Goal: Information Seeking & Learning: Learn about a topic

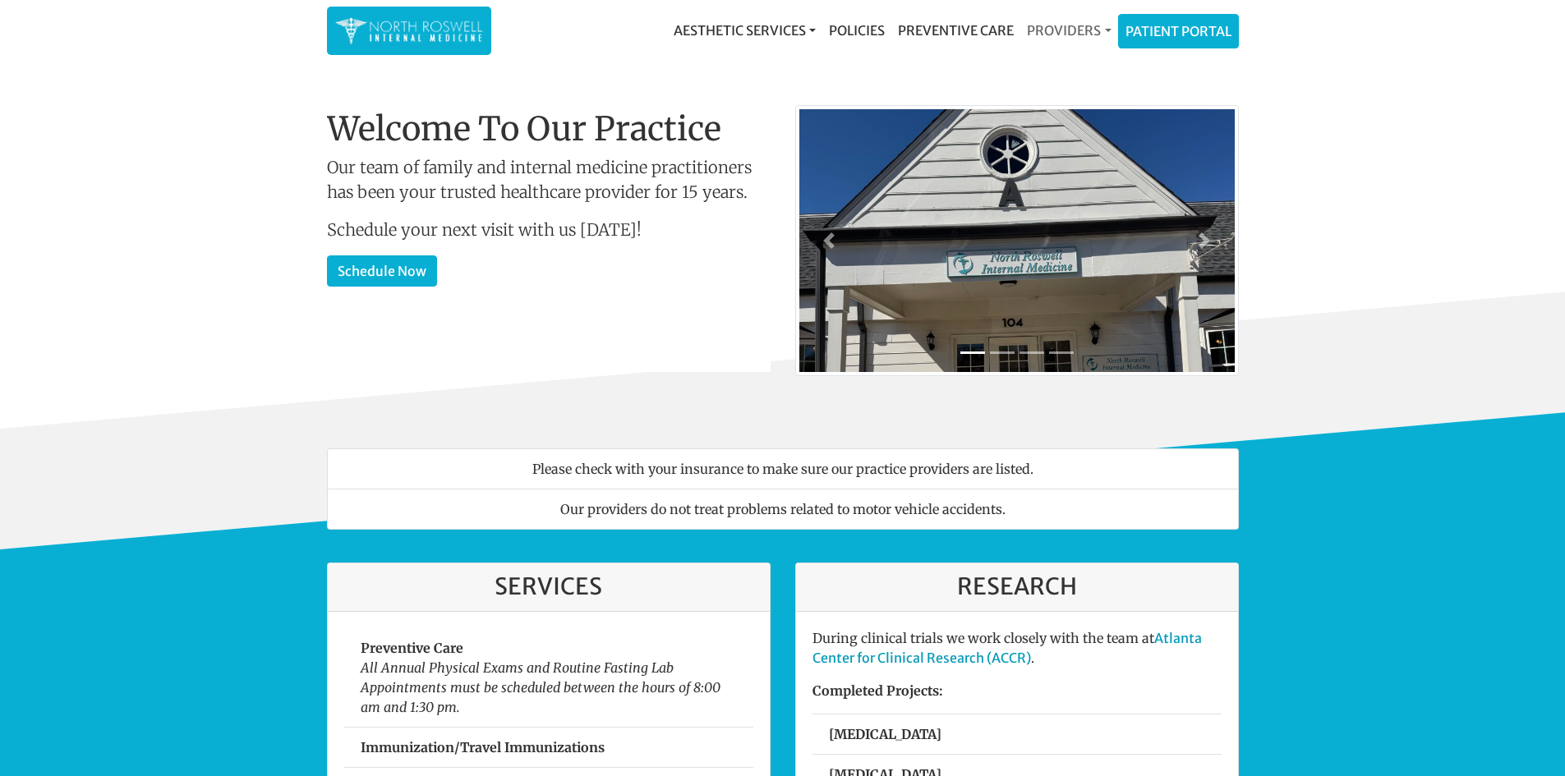
click at [1104, 31] on link "Providers" at bounding box center [1068, 30] width 97 height 33
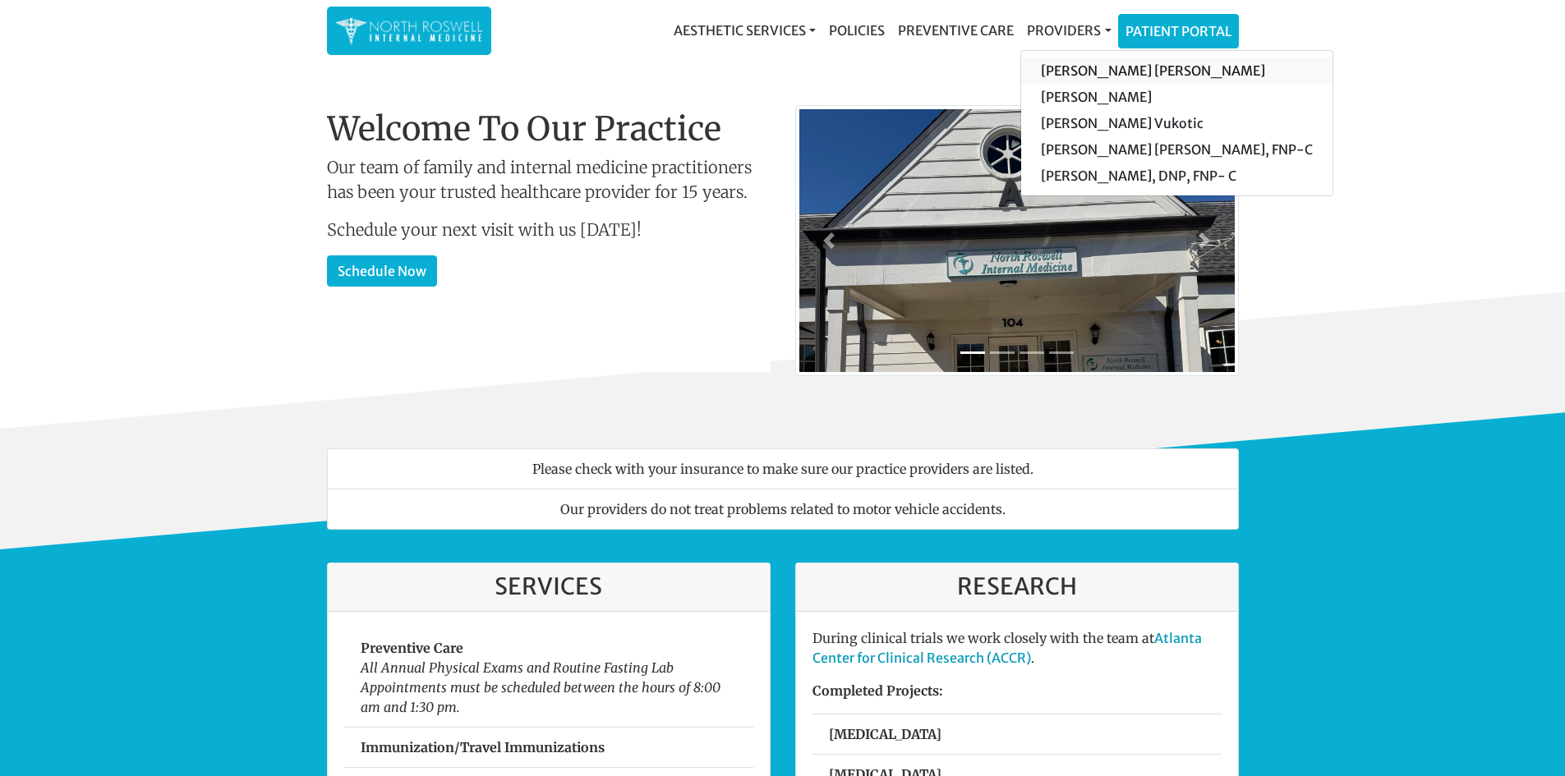
click at [1112, 63] on link "[PERSON_NAME] [PERSON_NAME]" at bounding box center [1176, 70] width 311 height 26
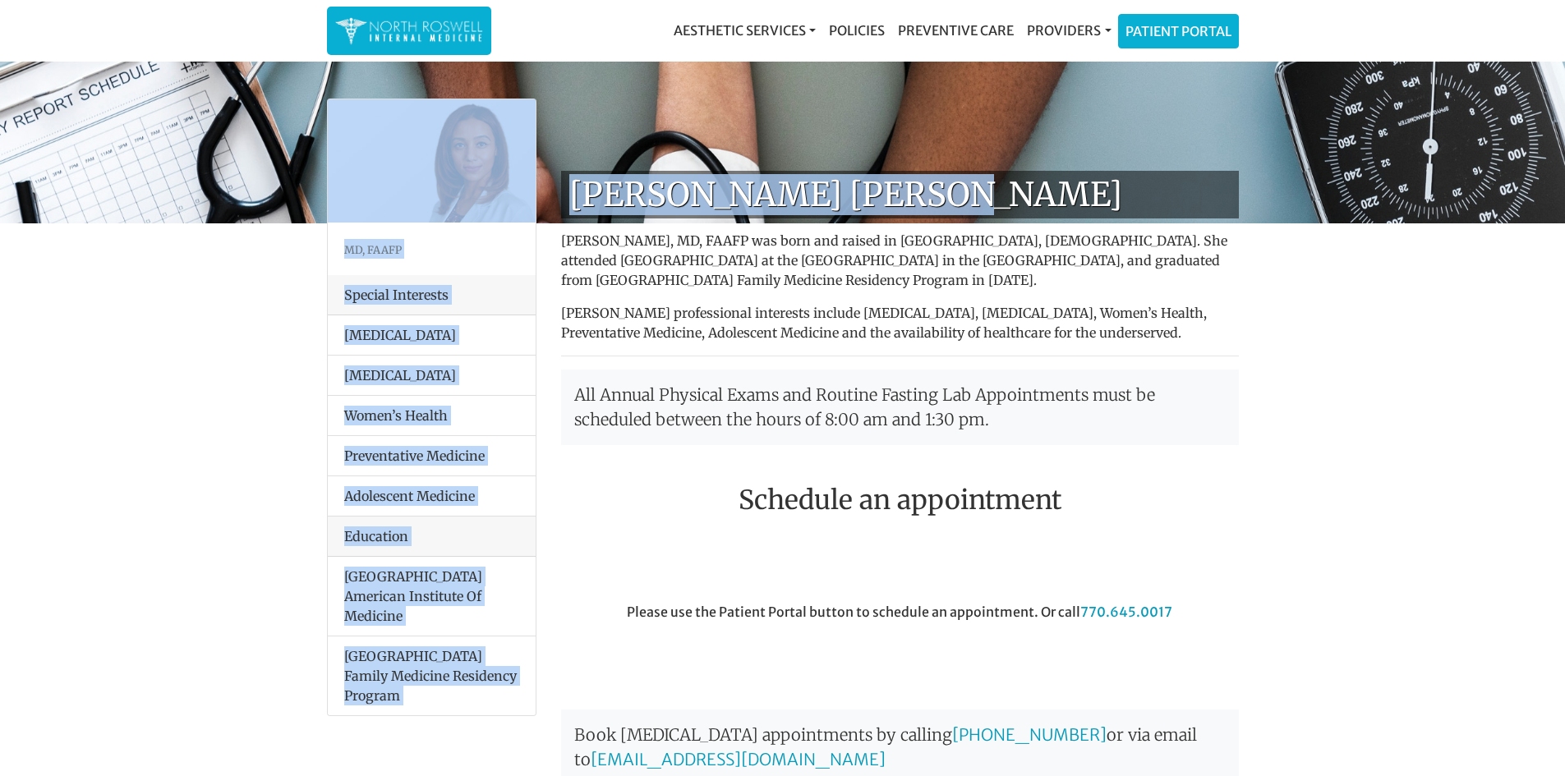
drag, startPoint x: 935, startPoint y: 203, endPoint x: 544, endPoint y: 210, distance: 391.0
click at [544, 263] on div "MD, FAAFP Special Interests [MEDICAL_DATA] [MEDICAL_DATA] Women’s Health Preven…" at bounding box center [783, 713] width 936 height 901
click at [651, 201] on h1 "[PERSON_NAME] [PERSON_NAME]" at bounding box center [900, 195] width 678 height 48
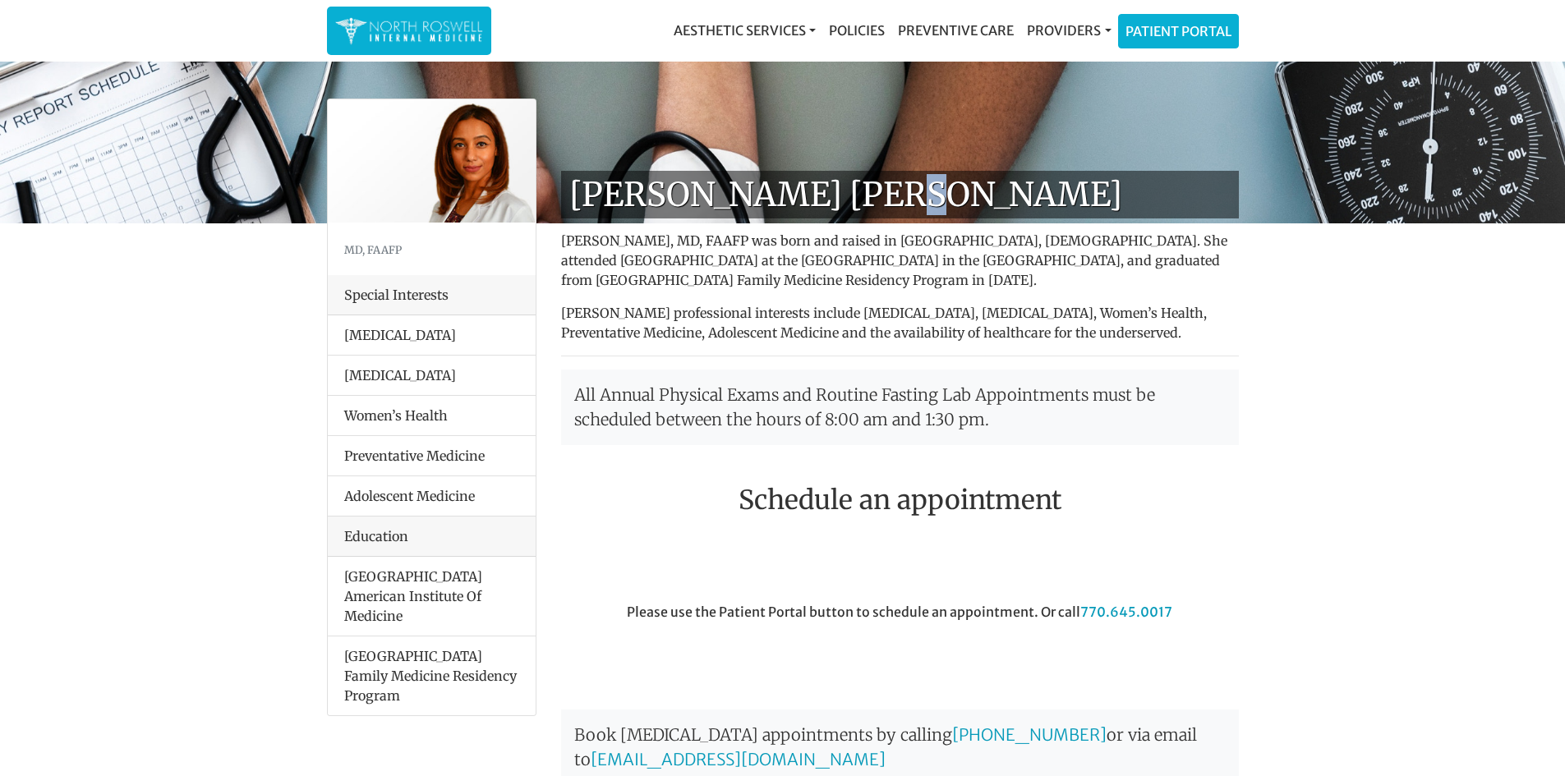
click at [877, 191] on h1 "[PERSON_NAME] [PERSON_NAME]" at bounding box center [900, 195] width 678 height 48
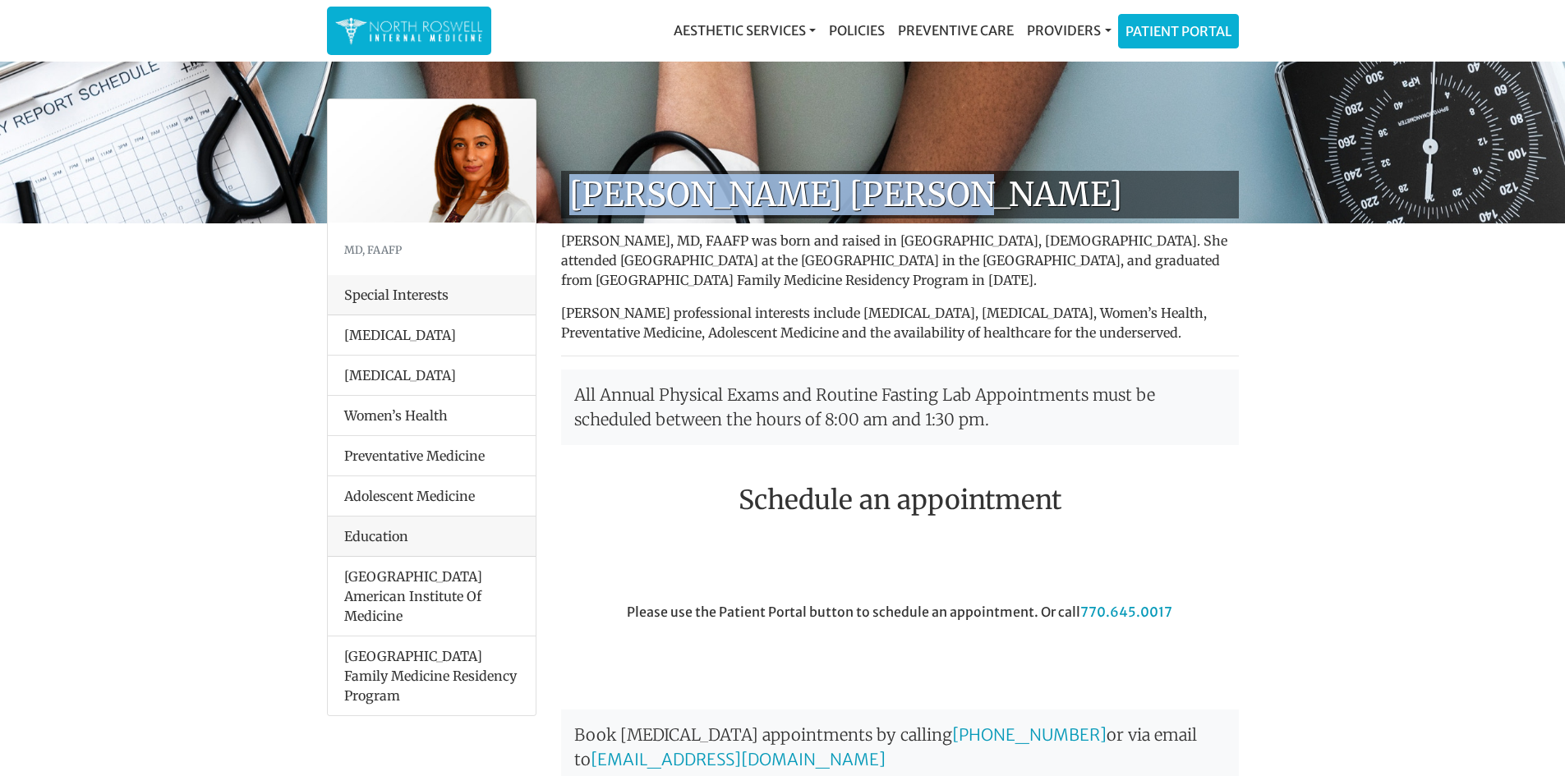
drag, startPoint x: 929, startPoint y: 188, endPoint x: 563, endPoint y: 201, distance: 366.6
click at [563, 201] on h1 "[PERSON_NAME] [PERSON_NAME]" at bounding box center [900, 195] width 678 height 48
copy h1 "[PERSON_NAME] [PERSON_NAME]"
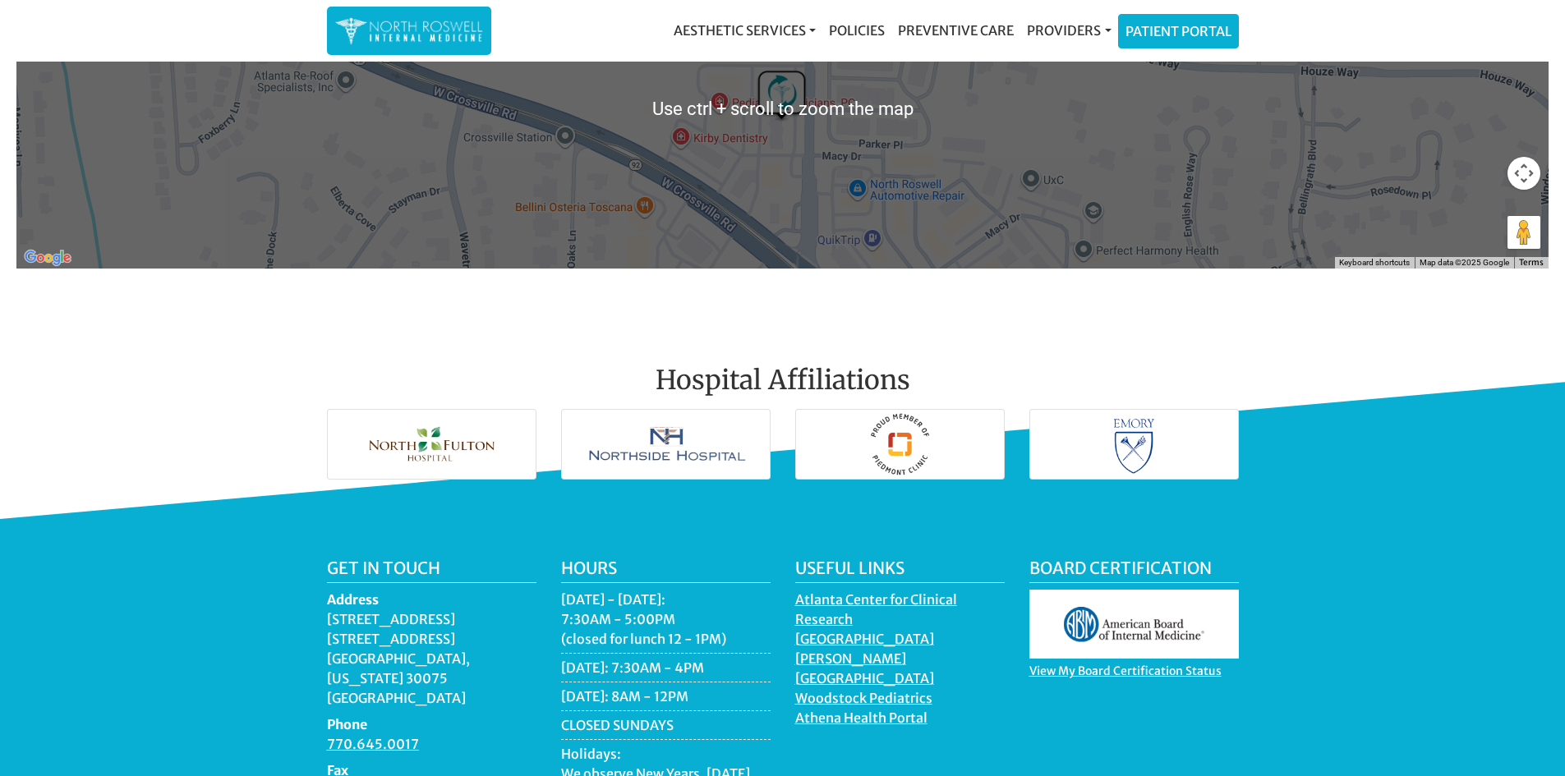
scroll to position [2300, 0]
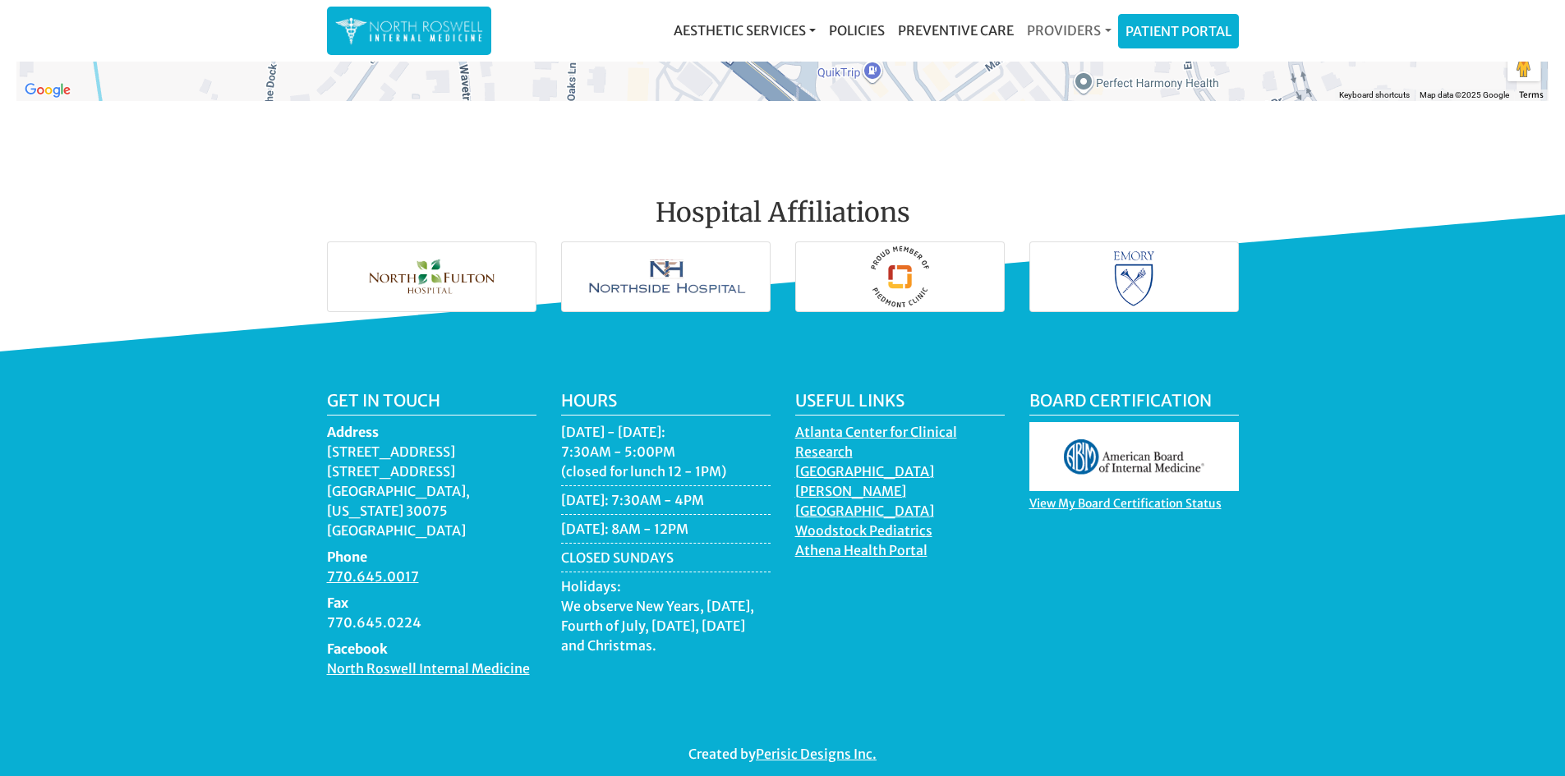
click at [1106, 28] on link "Providers" at bounding box center [1068, 30] width 97 height 33
